Goal: Information Seeking & Learning: Learn about a topic

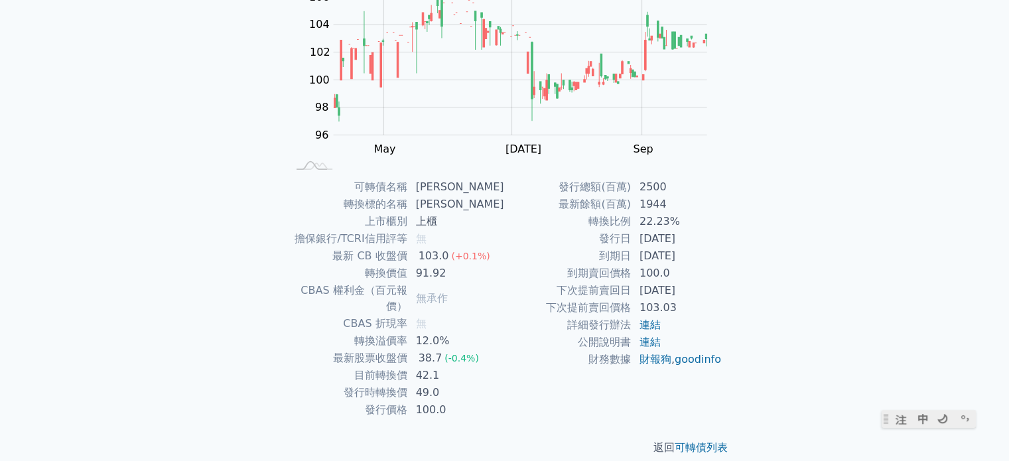
drag, startPoint x: 446, startPoint y: 246, endPoint x: 427, endPoint y: 246, distance: 19.2
click at [427, 246] on td "無" at bounding box center [456, 238] width 97 height 17
drag, startPoint x: 456, startPoint y: 278, endPoint x: 375, endPoint y: 273, distance: 81.1
click at [375, 273] on tr "轉換價值 91.92" at bounding box center [395, 273] width 217 height 17
click at [397, 294] on td "CBAS 權利金（百元報價）" at bounding box center [347, 298] width 121 height 33
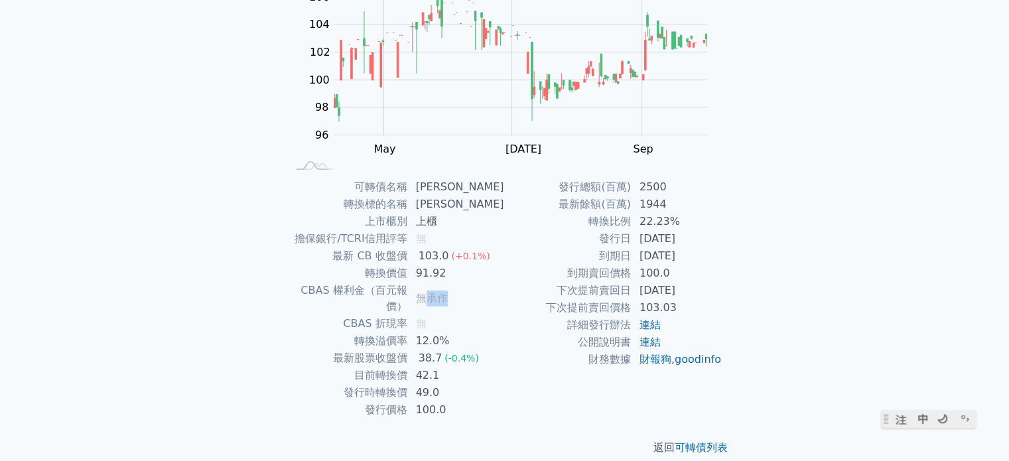
drag, startPoint x: 451, startPoint y: 294, endPoint x: 426, endPoint y: 294, distance: 25.2
click at [426, 294] on span "無承作" at bounding box center [432, 298] width 32 height 13
click at [426, 317] on span "無" at bounding box center [421, 323] width 11 height 13
drag, startPoint x: 467, startPoint y: 328, endPoint x: 358, endPoint y: 328, distance: 108.7
click at [358, 332] on tr "轉換溢價率 12.0%" at bounding box center [395, 340] width 217 height 17
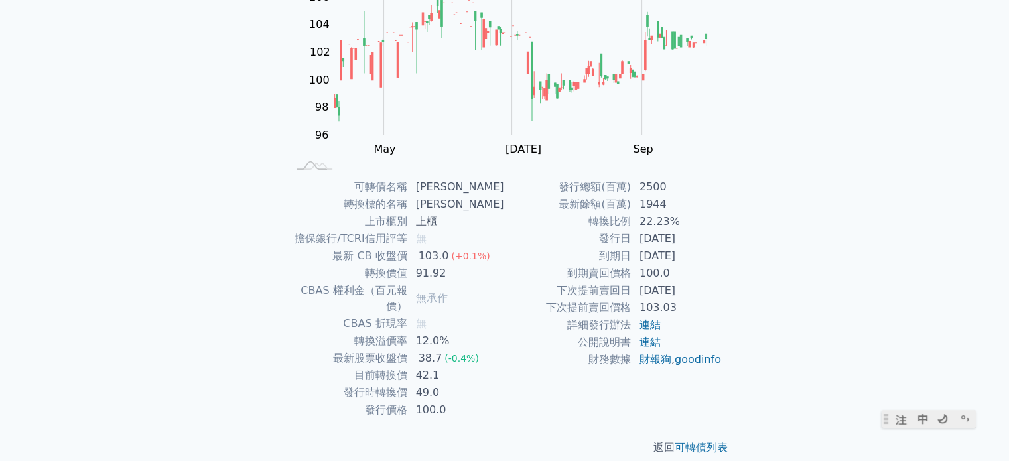
click at [462, 384] on td "49.0" at bounding box center [456, 392] width 97 height 17
drag, startPoint x: 462, startPoint y: 377, endPoint x: 369, endPoint y: 379, distance: 93.5
click at [369, 384] on tr "發行時轉換價 49.0" at bounding box center [395, 392] width 217 height 17
click at [556, 358] on td "財務數據" at bounding box center [568, 359] width 127 height 17
click at [846, 288] on div "可轉債列表 財務數據 可轉債列表 財務數據 登入／註冊 登入／註冊 可轉債列表 › 41237 晟德七 41237 晟德七 可轉債詳細資訊 Zoom Out …" at bounding box center [504, 162] width 1009 height 630
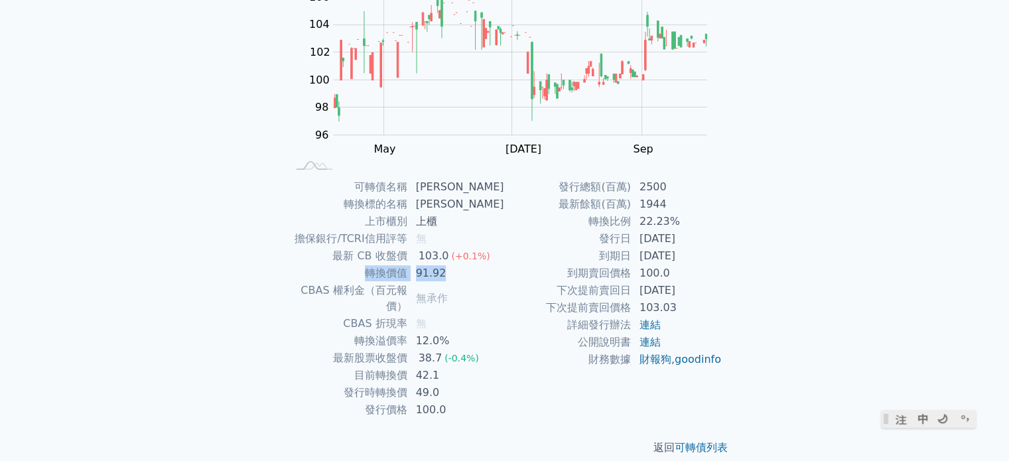
drag, startPoint x: 451, startPoint y: 271, endPoint x: 365, endPoint y: 269, distance: 86.2
click at [365, 269] on tr "轉換價值 91.92" at bounding box center [395, 273] width 217 height 17
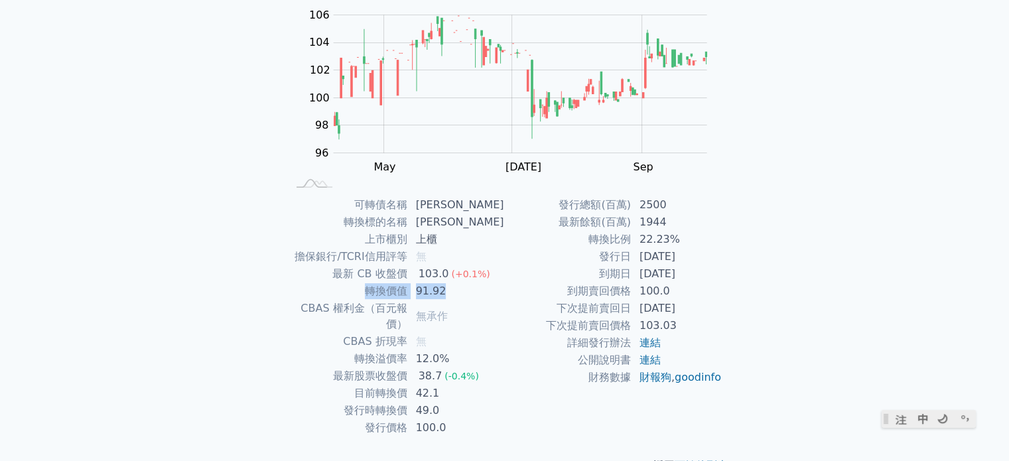
scroll to position [153, 0]
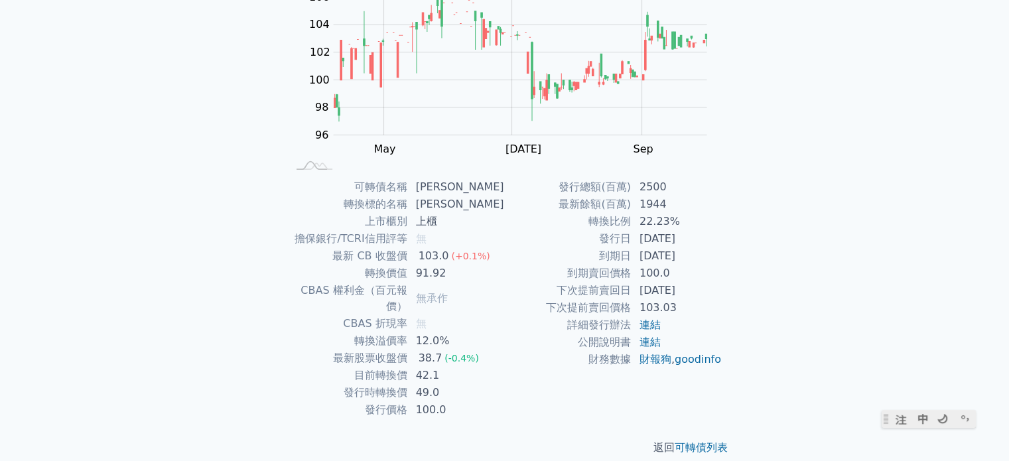
click at [474, 401] on td "100.0" at bounding box center [456, 409] width 97 height 17
click at [656, 347] on link "連結" at bounding box center [649, 342] width 21 height 13
click at [654, 338] on link "連結" at bounding box center [649, 342] width 21 height 13
drag, startPoint x: 453, startPoint y: 275, endPoint x: 371, endPoint y: 278, distance: 81.6
click at [371, 278] on tr "轉換價值 91.92" at bounding box center [395, 273] width 217 height 17
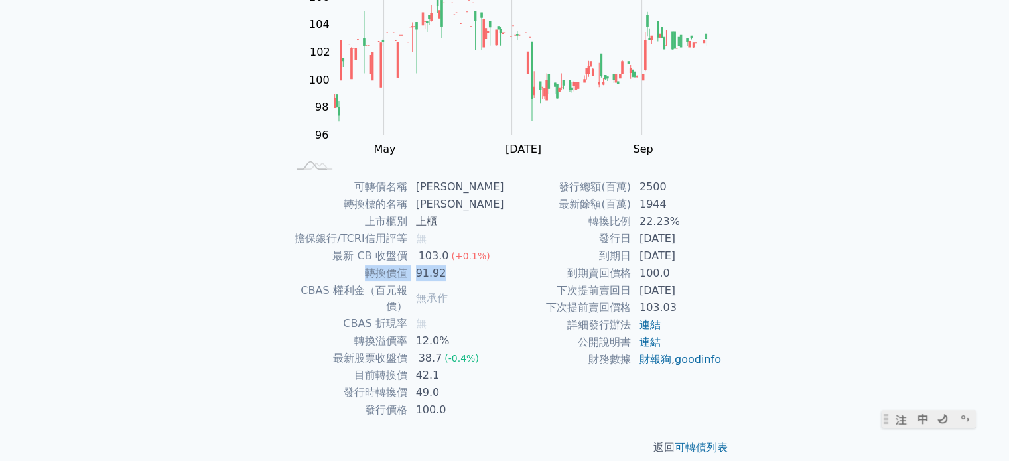
copy tr "轉換價值 91.92"
drag, startPoint x: 445, startPoint y: 362, endPoint x: 358, endPoint y: 359, distance: 86.9
click at [358, 367] on tr "目前轉換價 42.1" at bounding box center [395, 375] width 217 height 17
copy tr "目前轉換價 42.1"
